Goal: Task Accomplishment & Management: Use online tool/utility

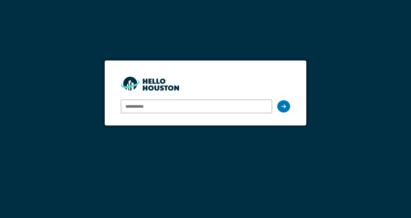
type input "**********"
click at [297, 118] on form "**********" at bounding box center [205, 92] width 201 height 65
click at [288, 107] on div at bounding box center [283, 106] width 13 height 12
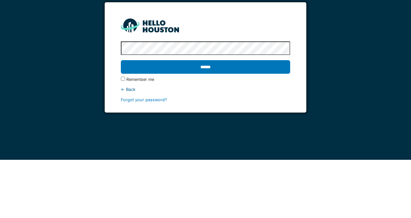
click at [155, 124] on input "******" at bounding box center [205, 125] width 169 height 14
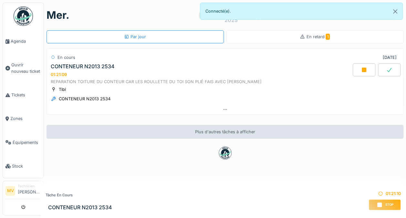
click at [351, 79] on div "REPARATION TOITURE DU CONTEUR CAR LES ROULLETTE DU TOI SON PLIÉ FAIS AVEC FALONE" at bounding box center [225, 82] width 349 height 6
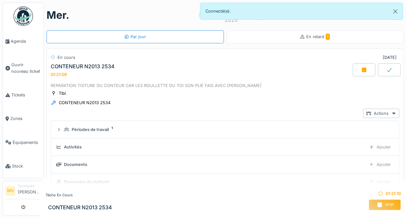
scroll to position [23, 0]
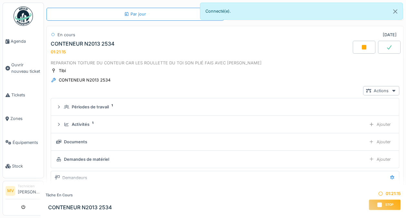
click at [361, 47] on icon at bounding box center [364, 47] width 6 height 5
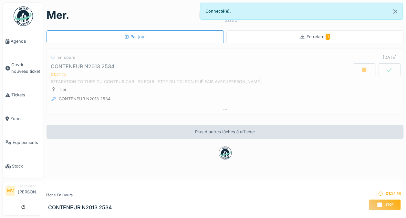
scroll to position [0, 0]
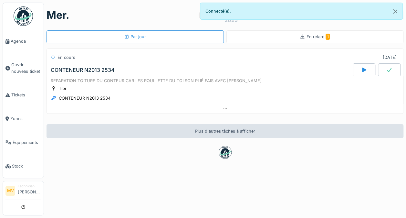
click at [359, 67] on div at bounding box center [364, 69] width 23 height 13
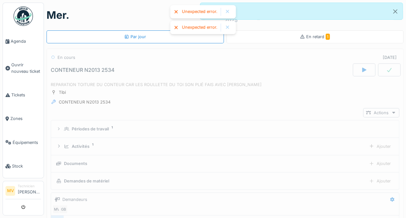
scroll to position [23, 0]
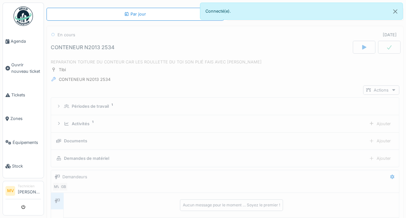
click at [354, 47] on div at bounding box center [364, 47] width 23 height 13
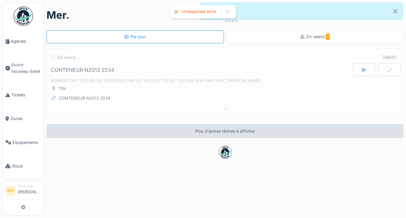
scroll to position [0, 0]
click at [361, 67] on icon at bounding box center [364, 69] width 6 height 5
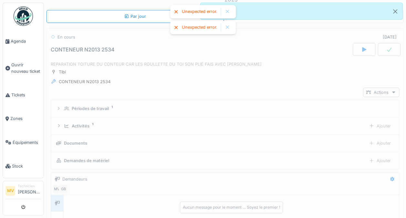
scroll to position [23, 0]
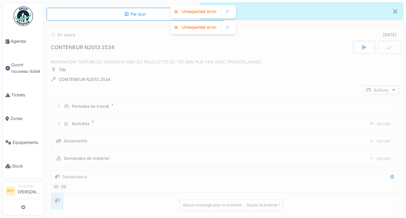
click at [225, 12] on div at bounding box center [227, 11] width 5 height 5
click at [223, 8] on div at bounding box center [227, 12] width 10 height 8
click at [360, 47] on div at bounding box center [364, 47] width 23 height 13
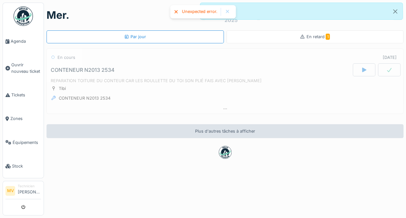
click at [360, 68] on div at bounding box center [364, 69] width 23 height 13
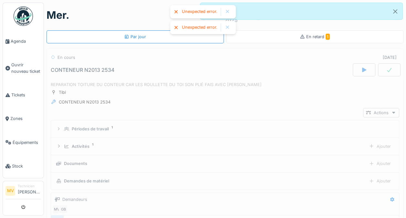
scroll to position [23, 0]
